Goal: Task Accomplishment & Management: Complete application form

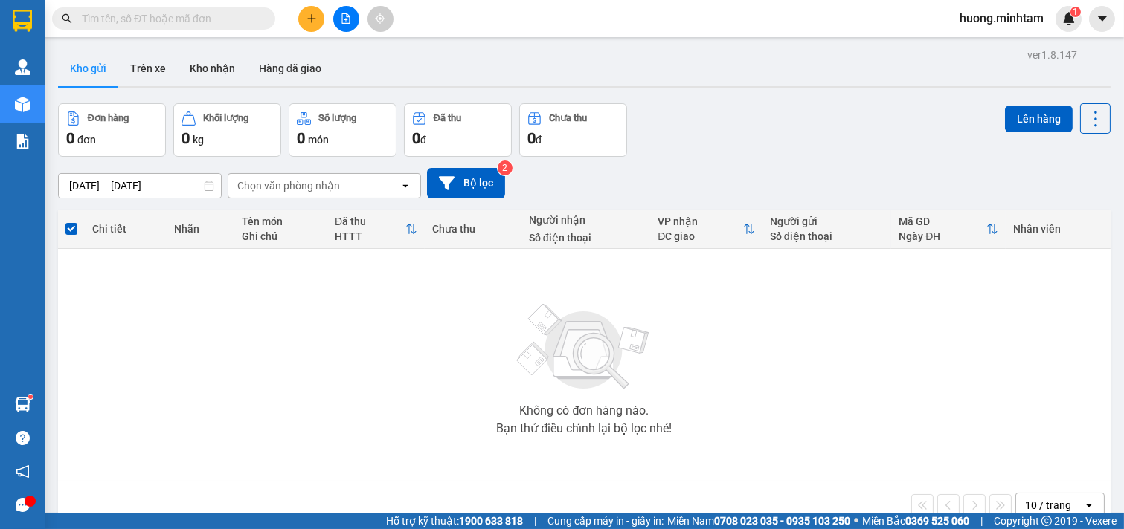
click at [156, 21] on input "text" at bounding box center [169, 18] width 175 height 16
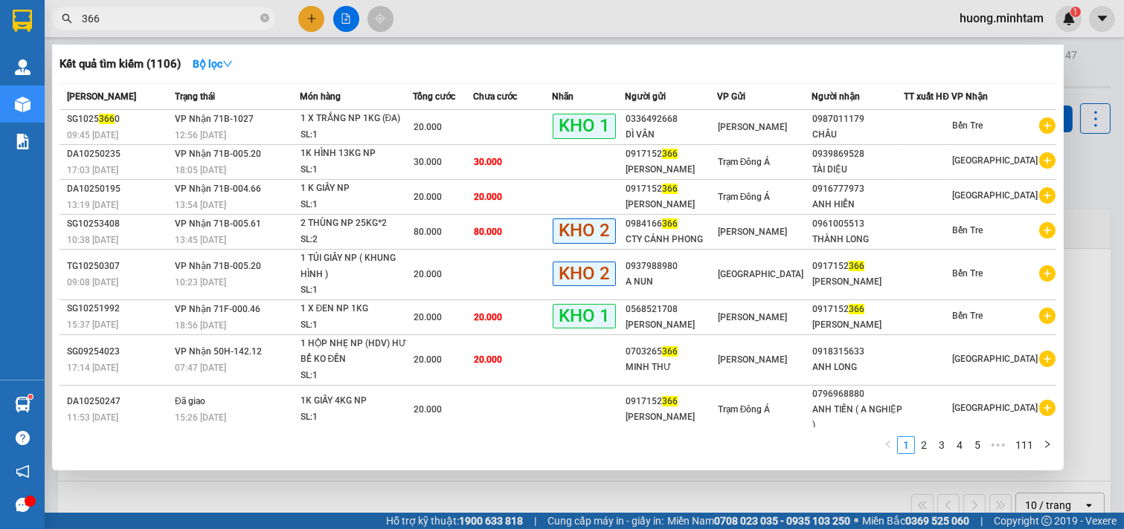
type input "366"
click at [312, 15] on div at bounding box center [562, 264] width 1124 height 529
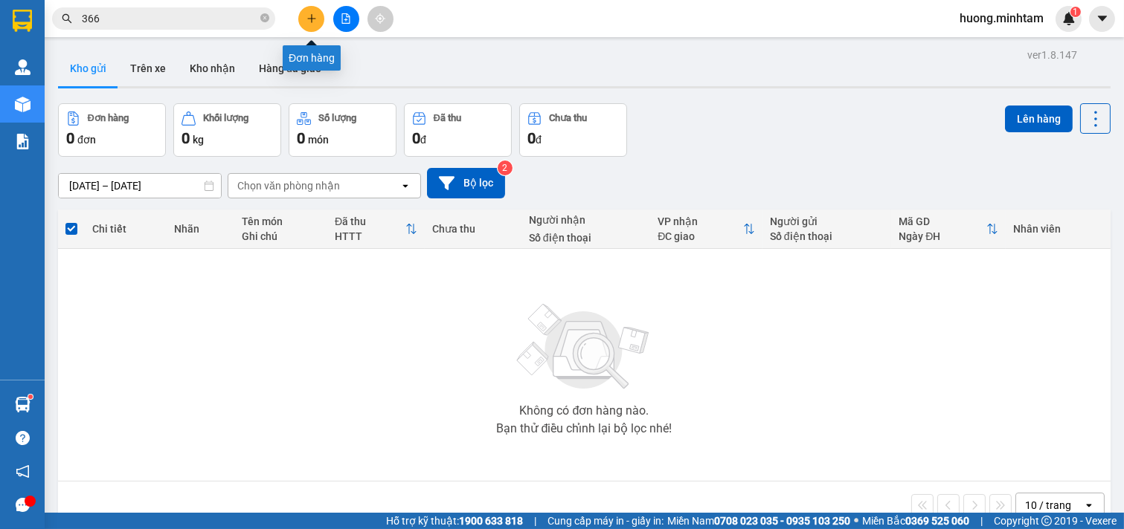
click at [323, 17] on button at bounding box center [311, 19] width 26 height 26
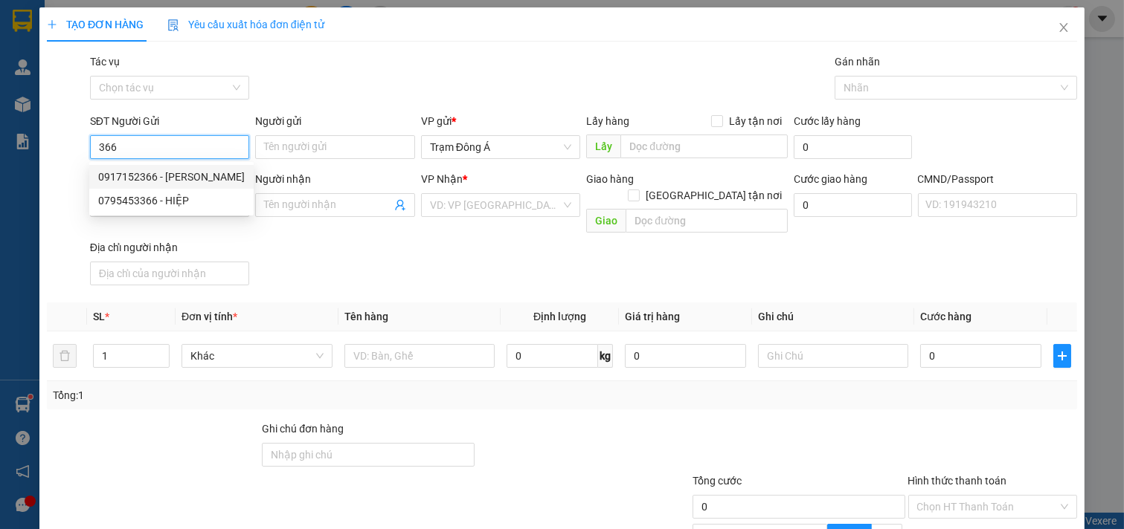
click at [186, 175] on div "0917152366 - [PERSON_NAME]" at bounding box center [171, 177] width 146 height 16
type input "0917152366"
type input "[PERSON_NAME]"
type input "0796968880"
type input "ANH TIẾN ( A NGHIỆP )"
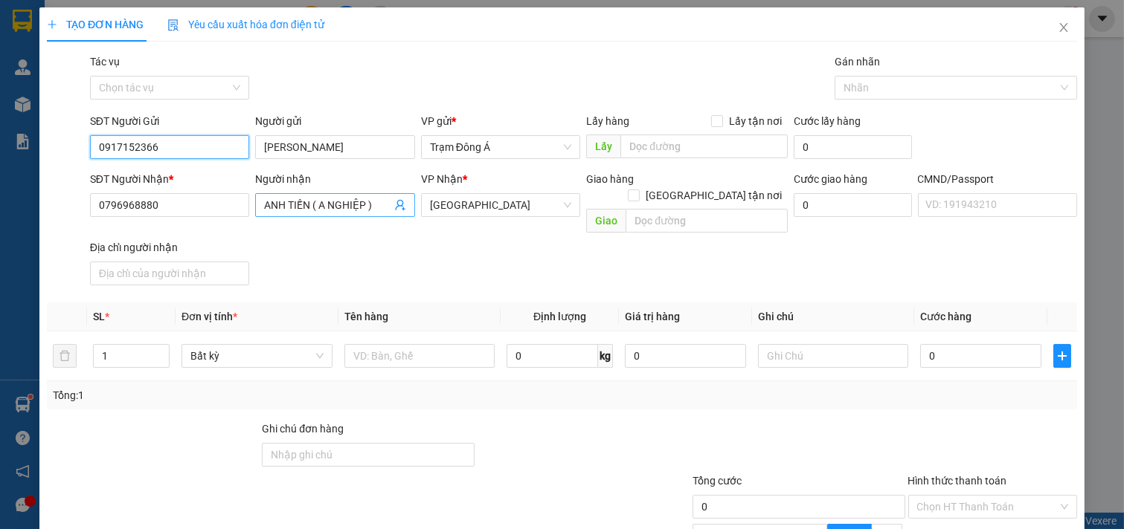
type input "0917152366"
click at [395, 204] on icon "user-add" at bounding box center [400, 205] width 10 height 11
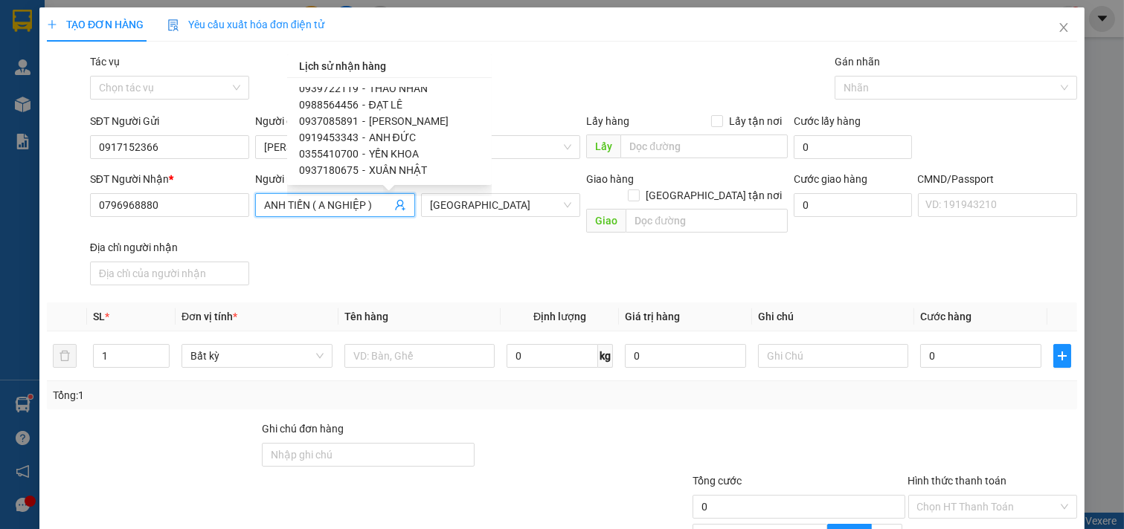
scroll to position [381, 0]
click at [410, 167] on span "THẢO NHÂN" at bounding box center [398, 172] width 59 height 12
type input "0939722119"
type input "THẢO NHÂN"
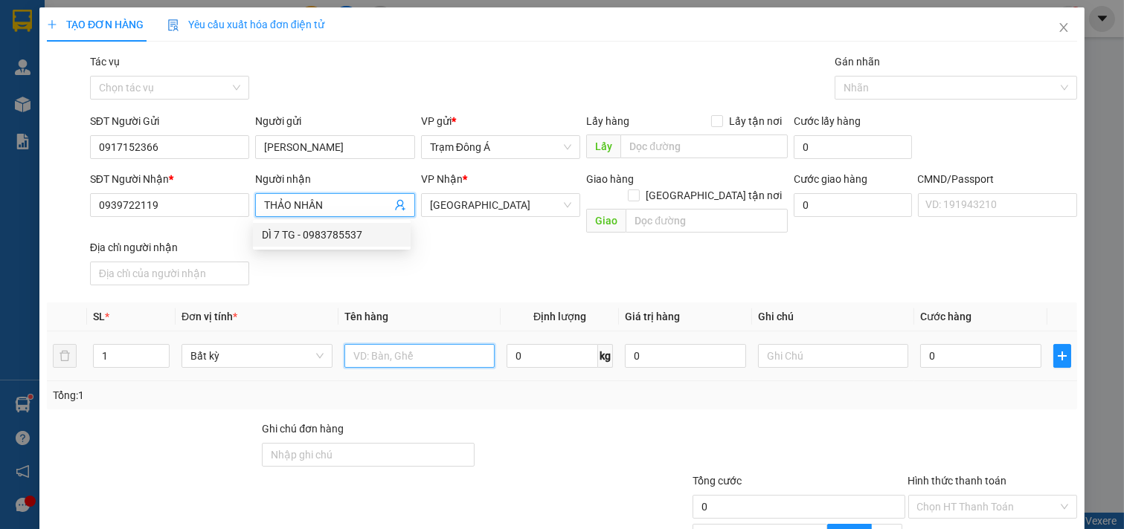
click at [373, 344] on input "text" at bounding box center [419, 356] width 151 height 24
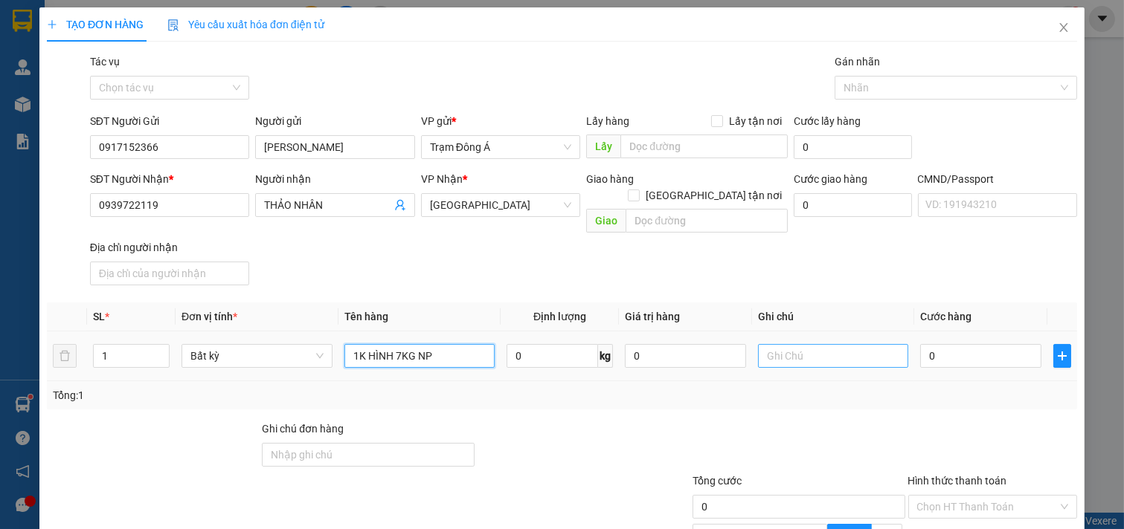
type input "1K HÌNH 7KG NP"
click at [798, 344] on input "text" at bounding box center [833, 356] width 151 height 24
type input "HUONG"
type input "2"
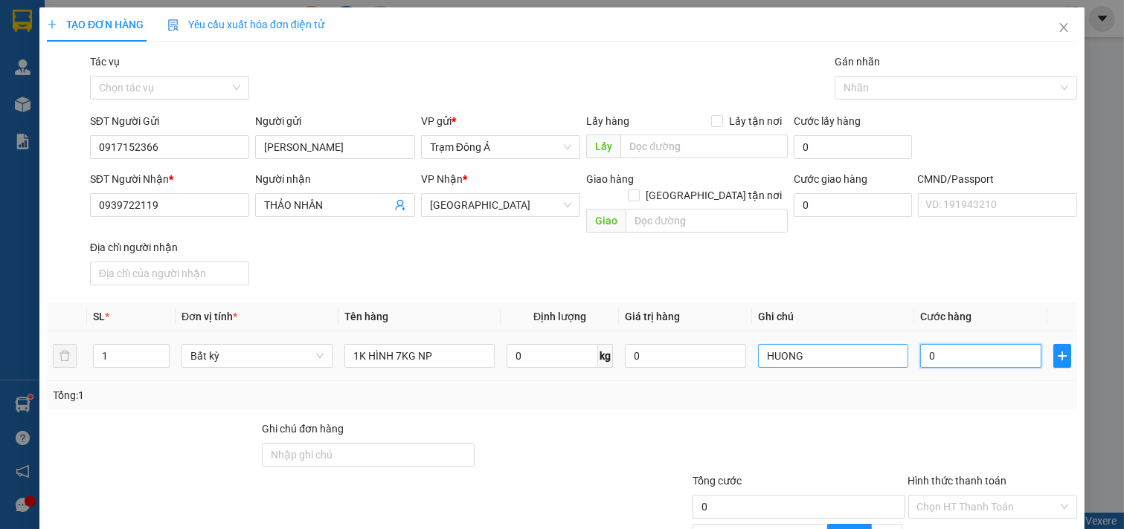
type input "2"
type input "25"
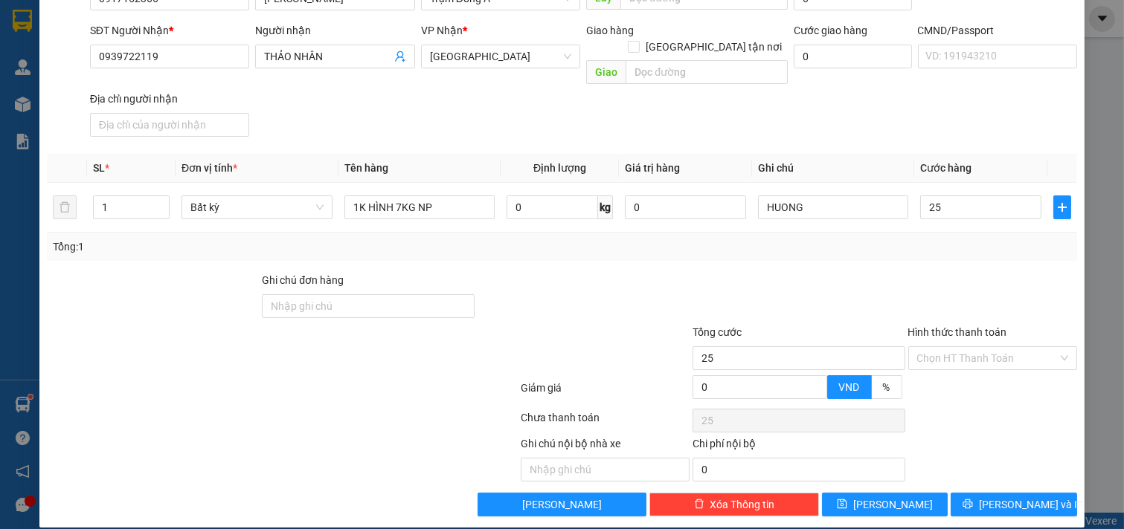
type input "25.000"
click at [1021, 470] on div "Transit Pickup Surcharge Ids Transit Deliver Surcharge Ids Transit Deliver Surc…" at bounding box center [562, 211] width 1030 height 612
drag, startPoint x: 992, startPoint y: 498, endPoint x: 628, endPoint y: 309, distance: 410.7
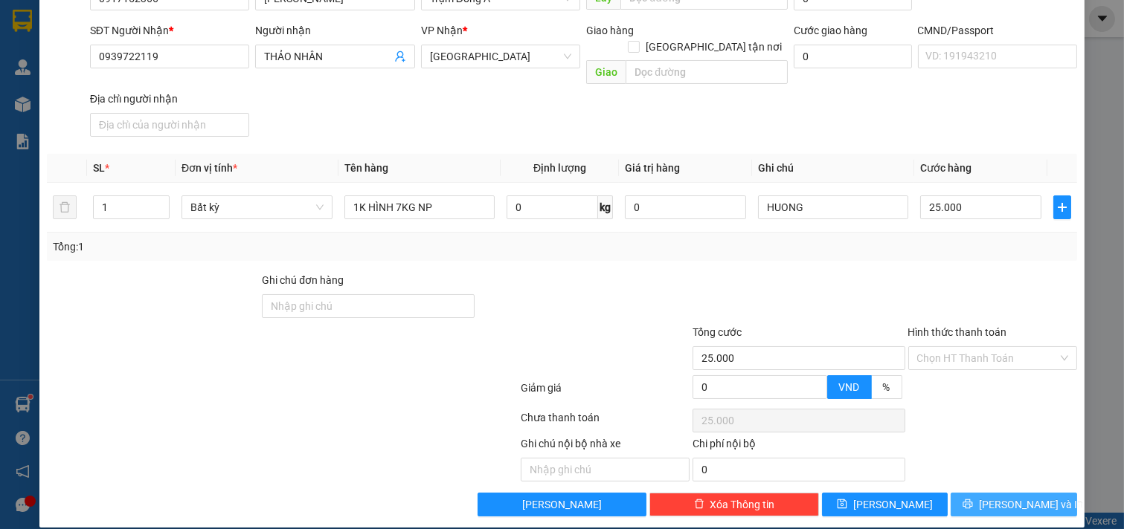
click at [993, 498] on button "[PERSON_NAME] và In" at bounding box center [1013, 505] width 126 height 24
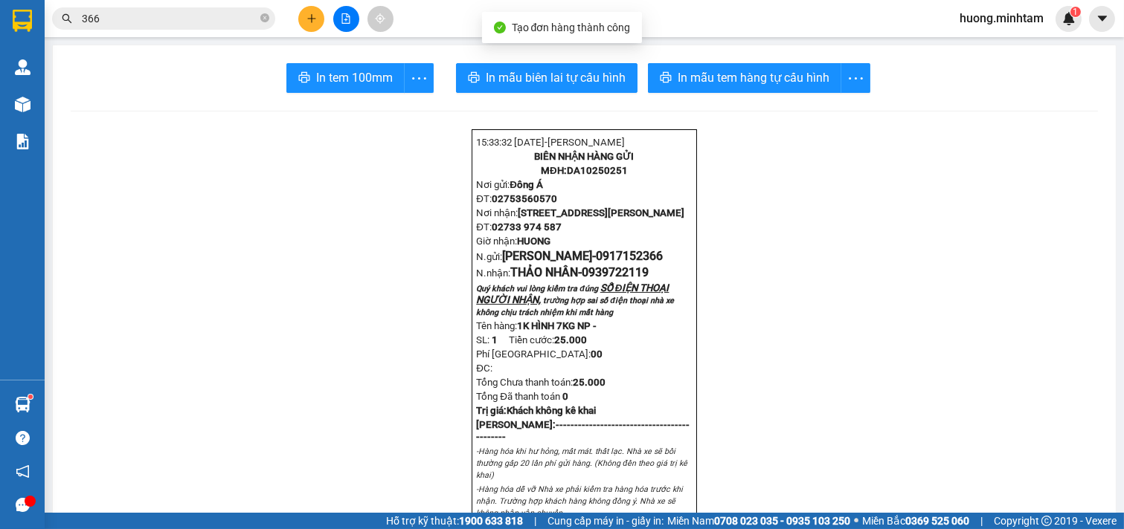
click at [346, 77] on span "In tem 100mm" at bounding box center [354, 77] width 77 height 19
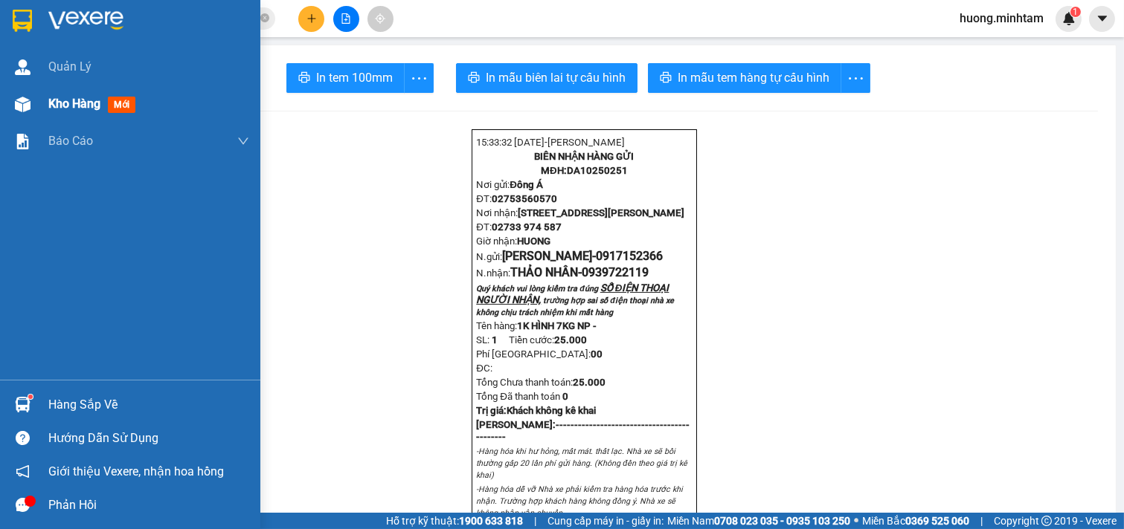
click at [85, 109] on span "Kho hàng" at bounding box center [74, 104] width 52 height 14
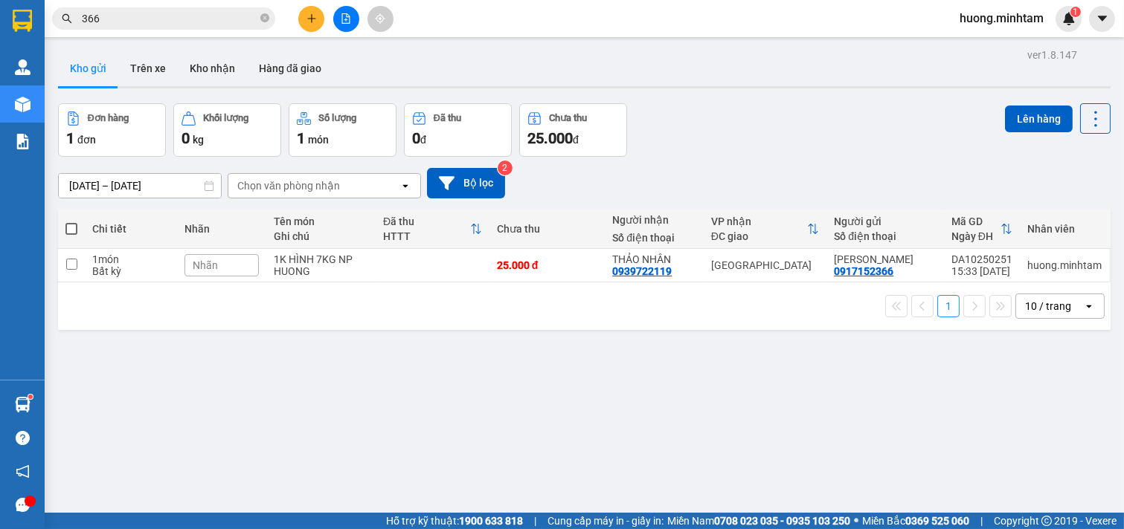
click at [262, 17] on icon "close-circle" at bounding box center [264, 17] width 9 height 9
click at [74, 231] on span at bounding box center [71, 229] width 12 height 12
click at [71, 222] on input "checkbox" at bounding box center [71, 222] width 0 height 0
checkbox input "true"
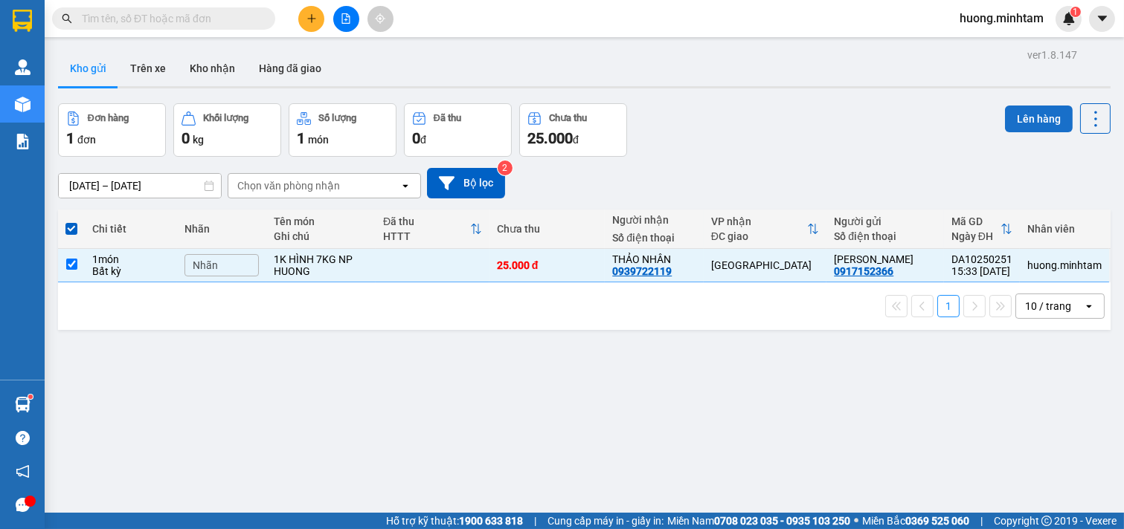
click at [1037, 114] on button "Lên hàng" at bounding box center [1039, 119] width 68 height 27
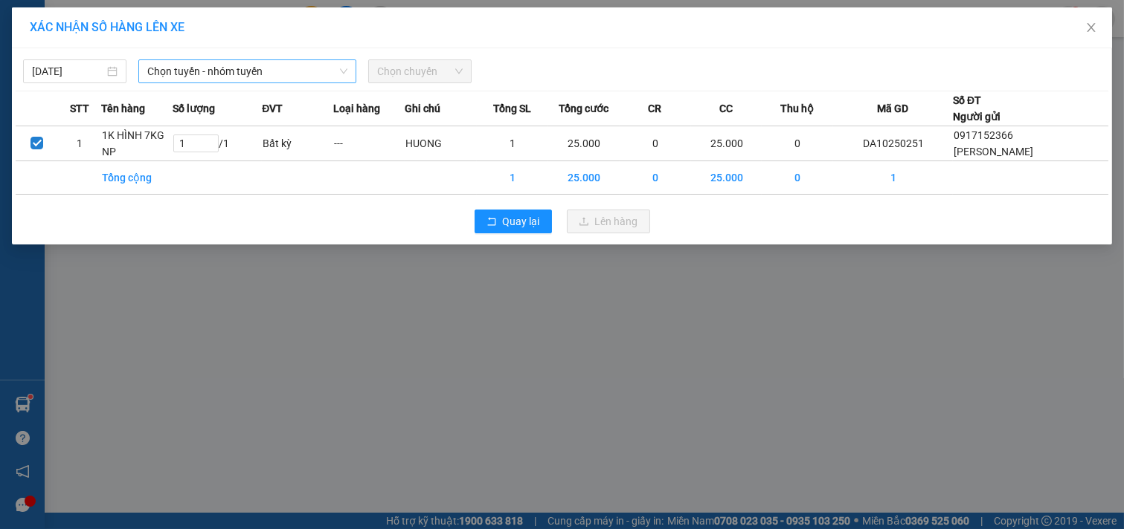
click at [303, 73] on span "Chọn tuyến - nhóm tuyến" at bounding box center [247, 71] width 200 height 22
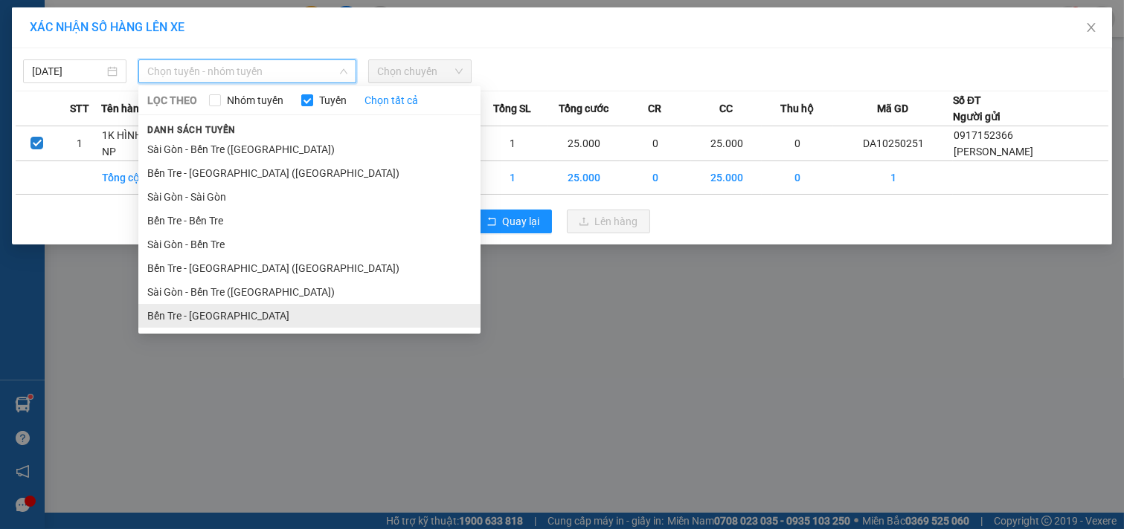
click at [209, 312] on li "Bến Tre - [GEOGRAPHIC_DATA]" at bounding box center [309, 316] width 342 height 24
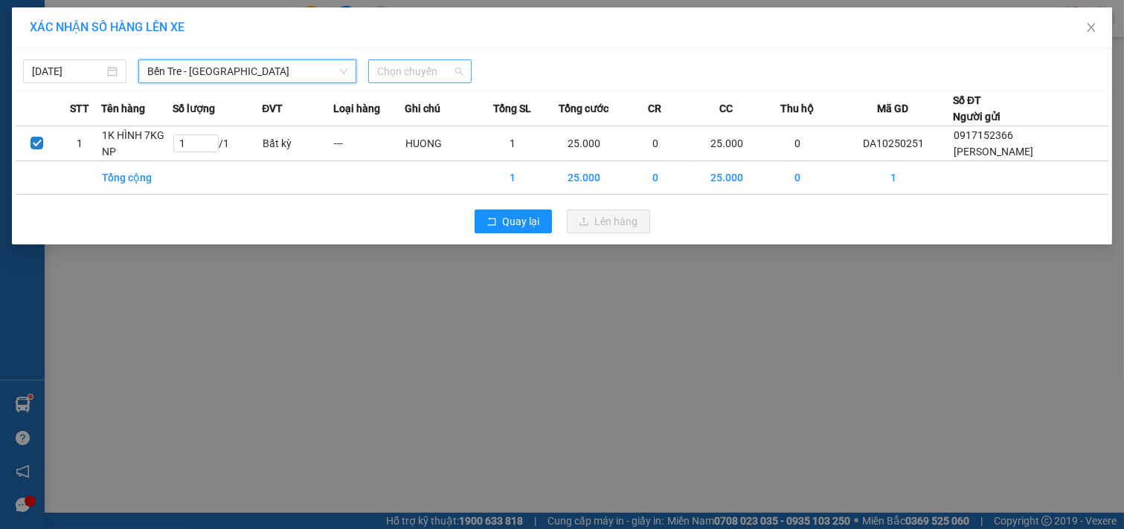
click at [427, 62] on span "Chọn chuyến" at bounding box center [420, 71] width 86 height 22
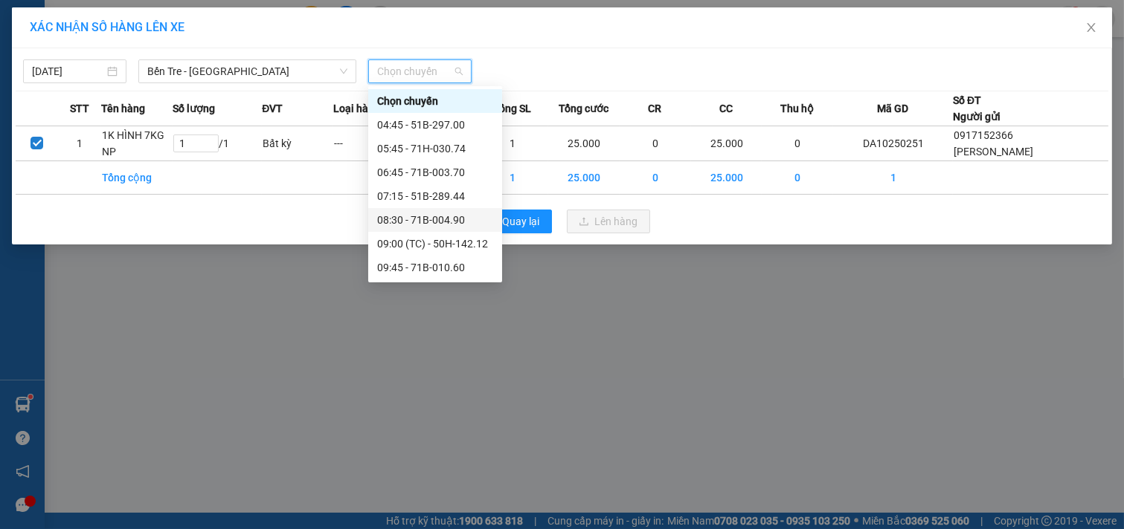
scroll to position [238, 0]
click at [452, 173] on div "15:45 - 71B-003.70" at bounding box center [435, 172] width 116 height 16
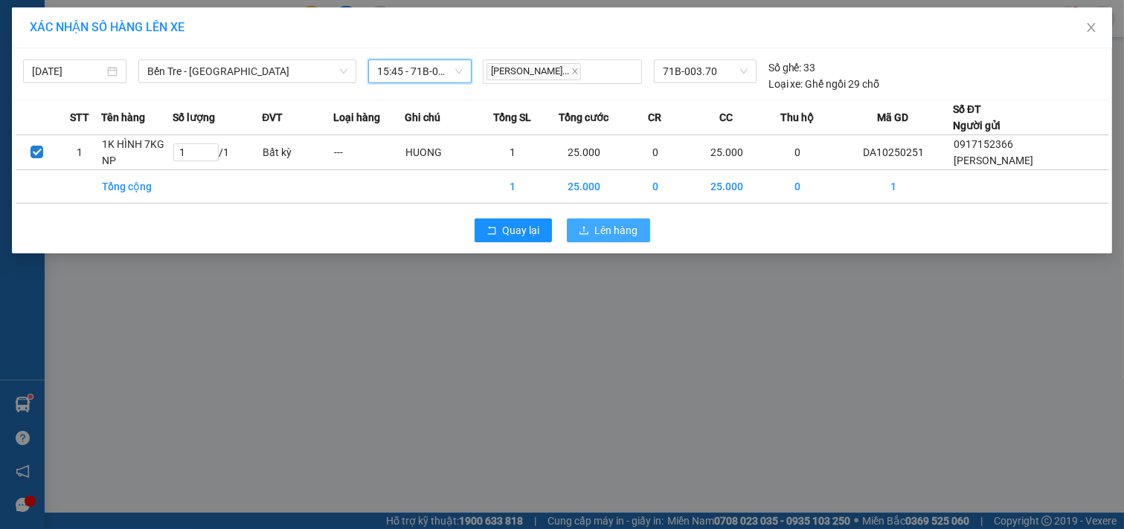
click at [601, 234] on span "Lên hàng" at bounding box center [616, 230] width 43 height 16
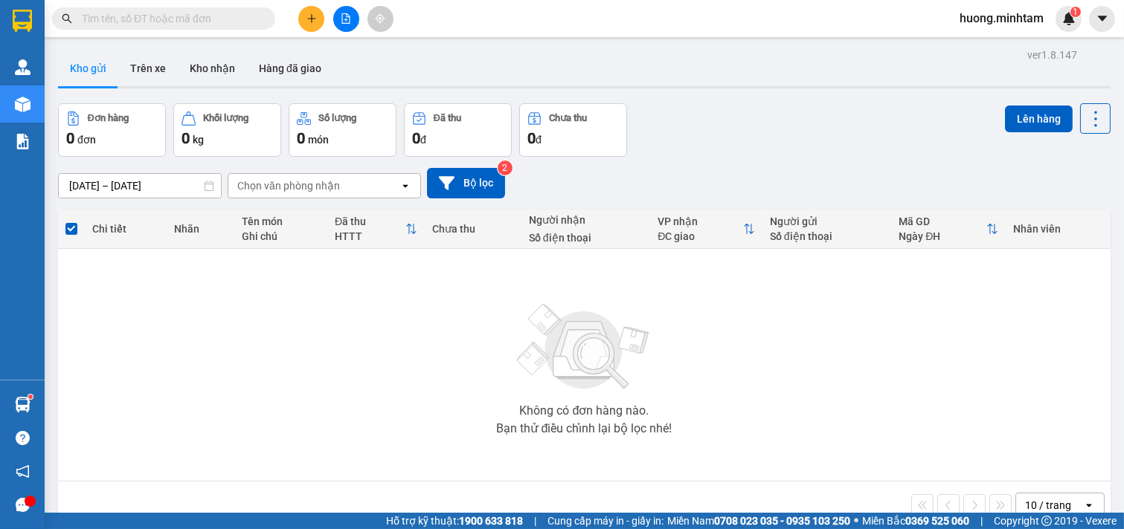
click at [192, 18] on input "text" at bounding box center [169, 18] width 175 height 16
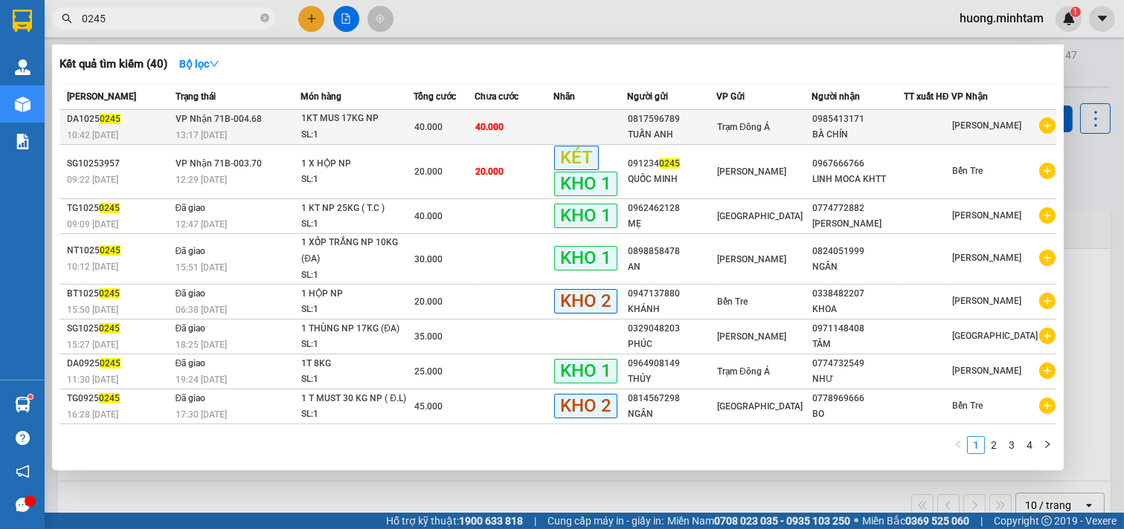
type input "0245"
click at [440, 132] on span "40.000" at bounding box center [428, 127] width 28 height 10
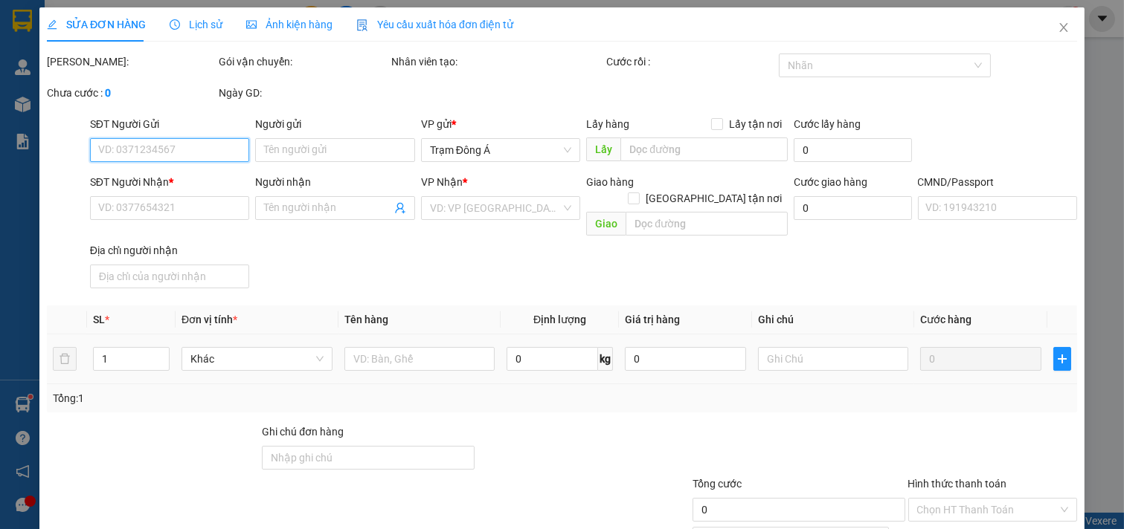
type input "0817596789"
type input "TUẤN ANH"
type input "0985413171"
type input "BÀ CHÍN"
type input "40.000"
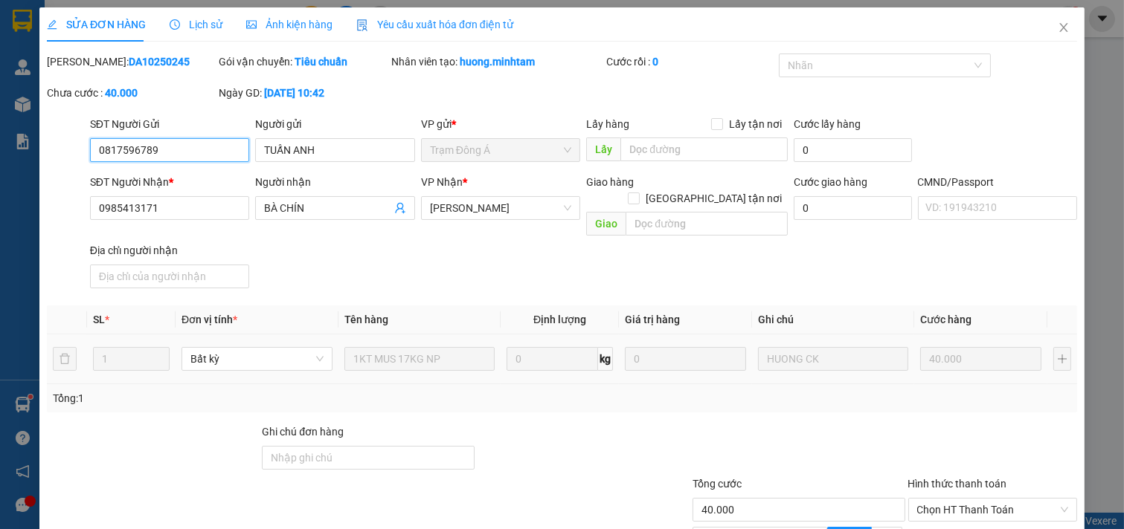
scroll to position [152, 0]
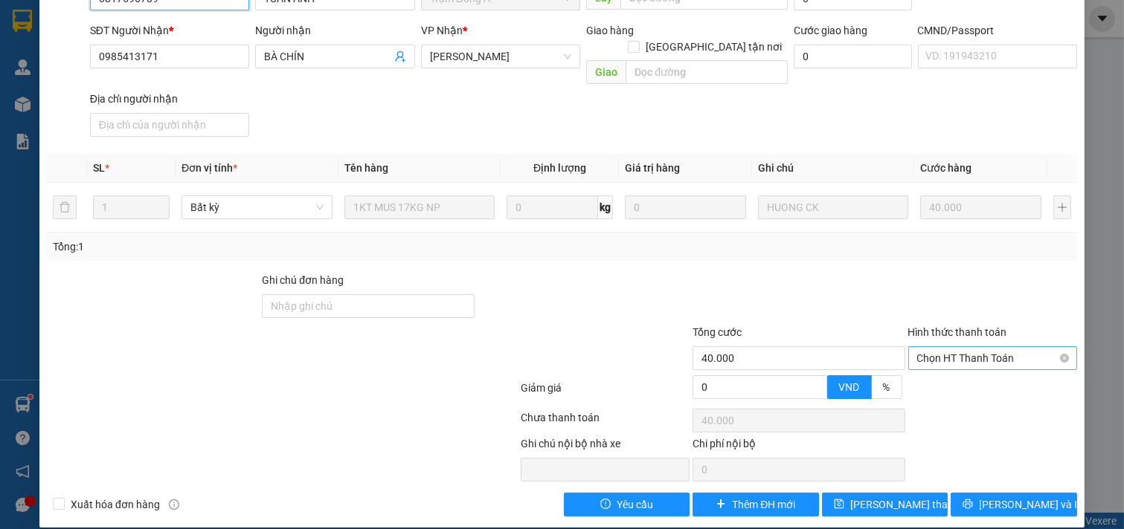
click at [980, 347] on span "Chọn HT Thanh Toán" at bounding box center [993, 358] width 152 height 22
click at [962, 370] on div "Tại văn phòng" at bounding box center [981, 372] width 149 height 16
type input "0"
click at [887, 497] on span "[PERSON_NAME] thay đổi" at bounding box center [909, 505] width 119 height 16
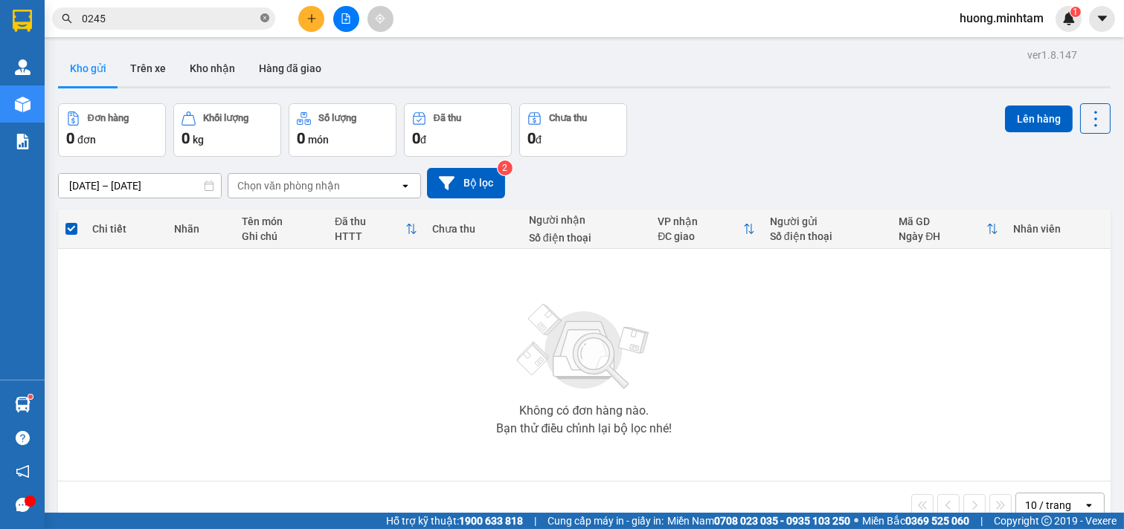
click at [264, 16] on icon "close-circle" at bounding box center [264, 17] width 9 height 9
click at [180, 16] on input "text" at bounding box center [169, 18] width 175 height 16
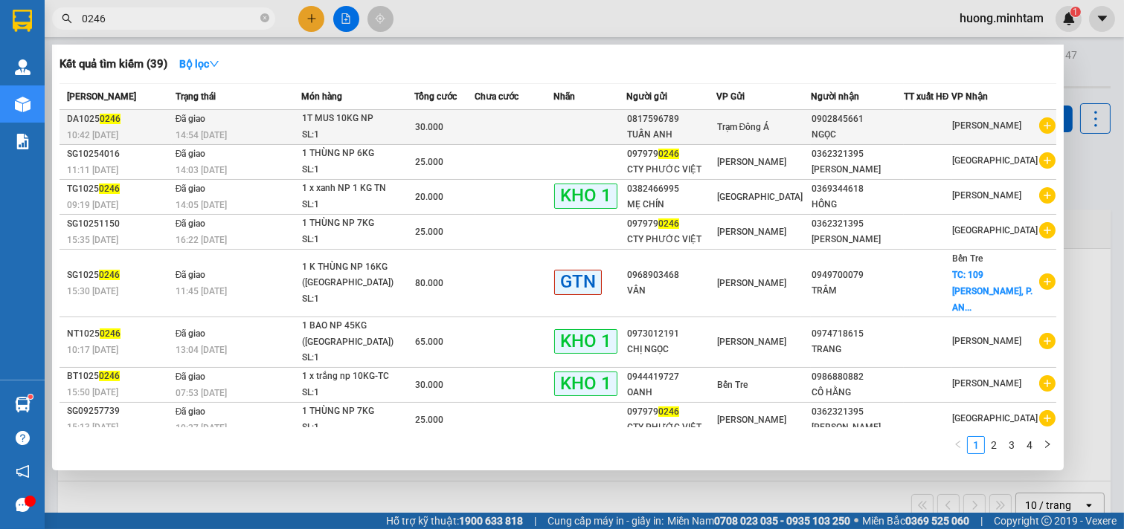
type input "0246"
click at [337, 128] on div "SL: 1" at bounding box center [358, 135] width 112 height 16
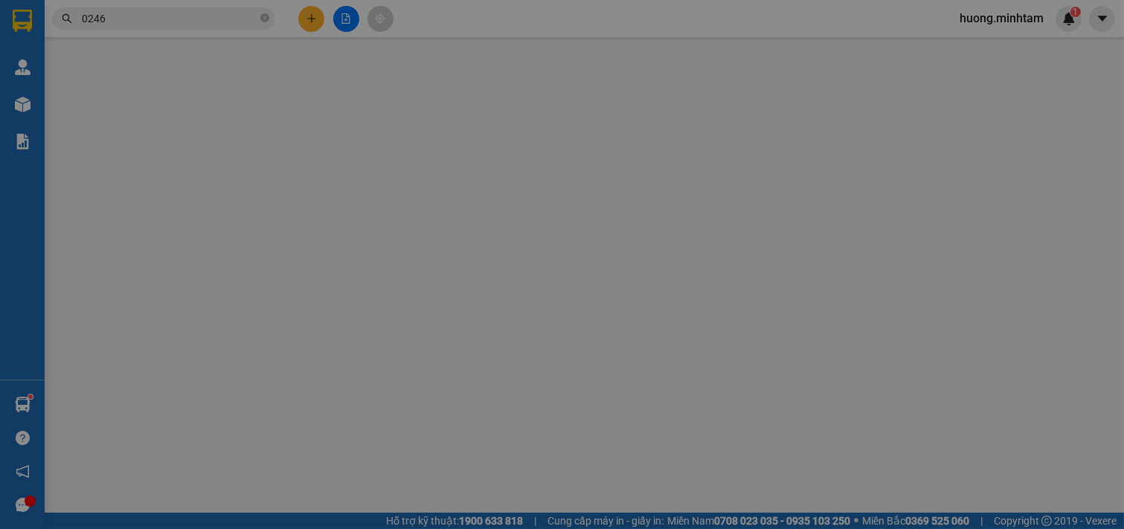
click at [204, 26] on div "SỬA ĐƠN HÀNG Lịch sử Ảnh kiện hàng Yêu cầu xuất hóa đơn điện tử Total Paid Fee …" at bounding box center [562, 264] width 1124 height 529
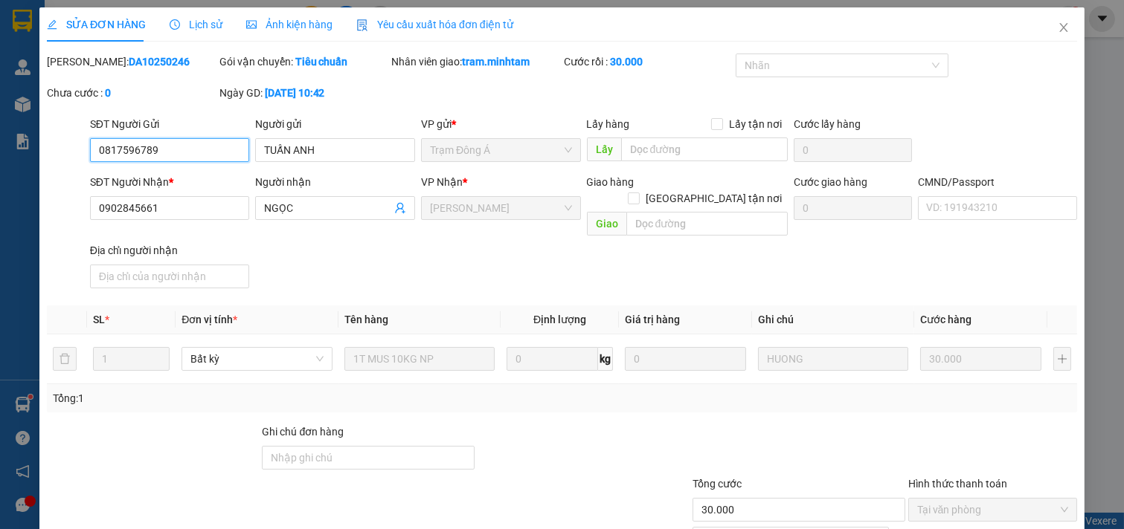
type input "0817596789"
type input "TUẤN ANH"
type input "0902845661"
type input "NGỌC"
type input "30.000"
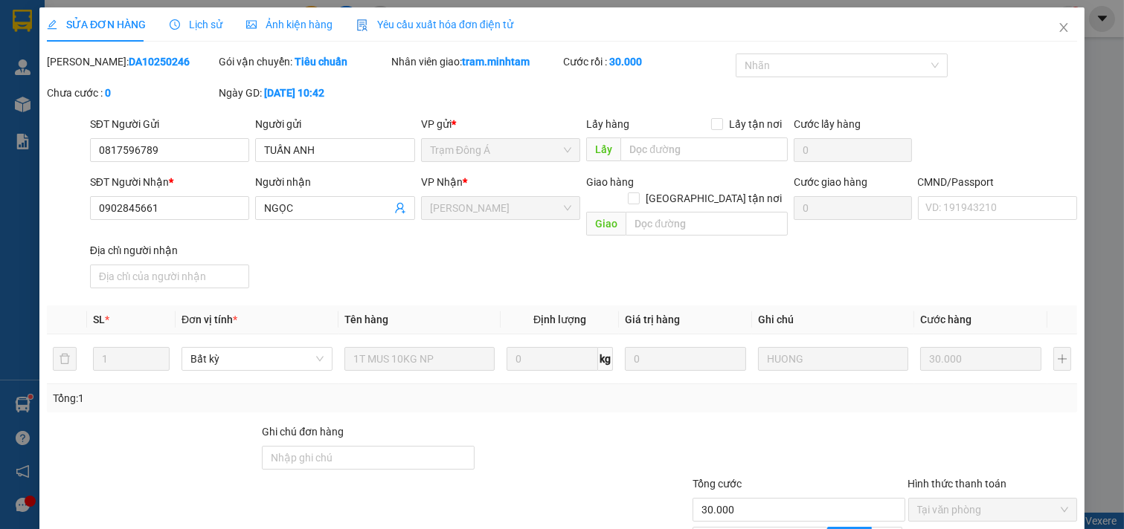
click at [202, 23] on span "Lịch sử" at bounding box center [196, 25] width 53 height 12
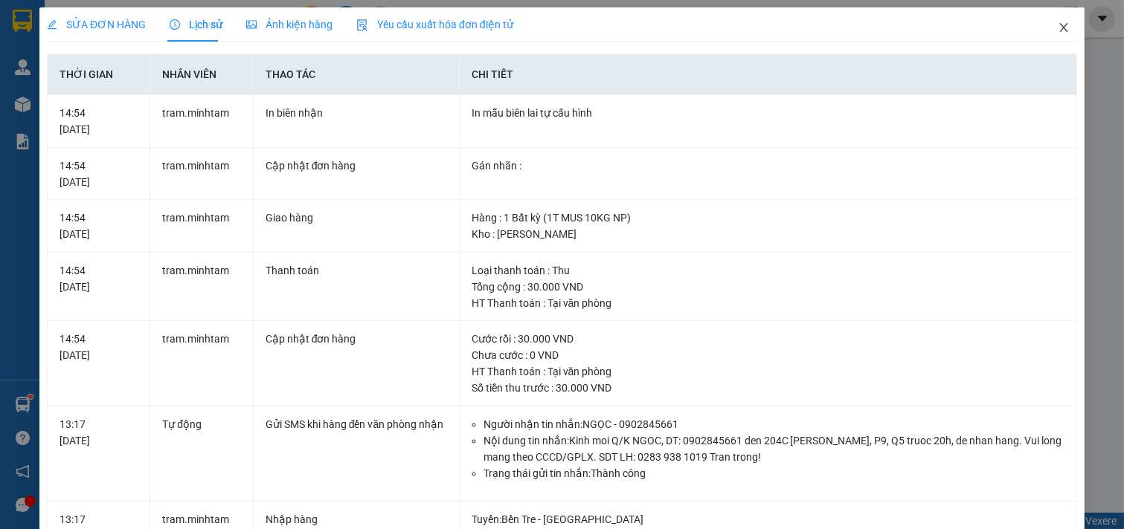
click at [1057, 26] on icon "close" at bounding box center [1063, 28] width 12 height 12
